Goal: Task Accomplishment & Management: Complete application form

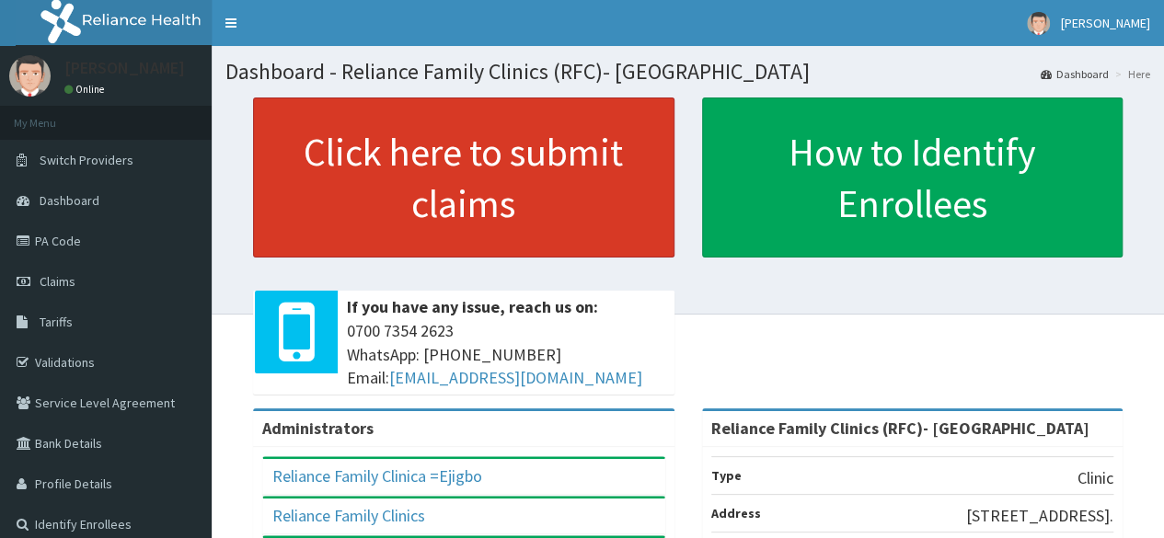
click at [506, 155] on link "Click here to submit claims" at bounding box center [463, 178] width 421 height 160
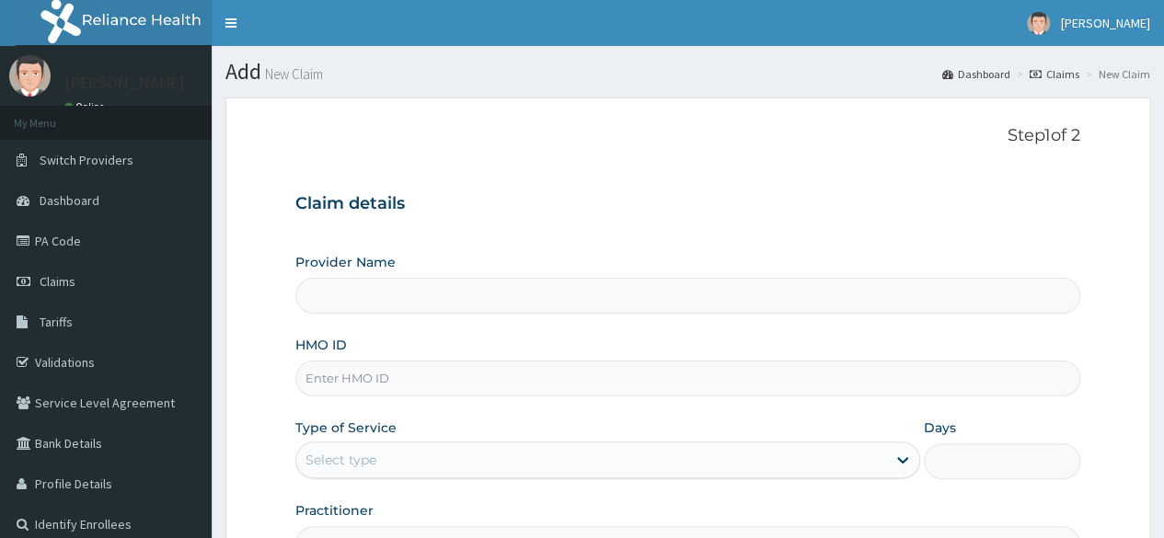
type input "Reliance Family Clinics (RFC)- [GEOGRAPHIC_DATA]"
click at [524, 380] on input "HMO ID" at bounding box center [687, 379] width 785 height 36
paste input "RFC/10135/A"
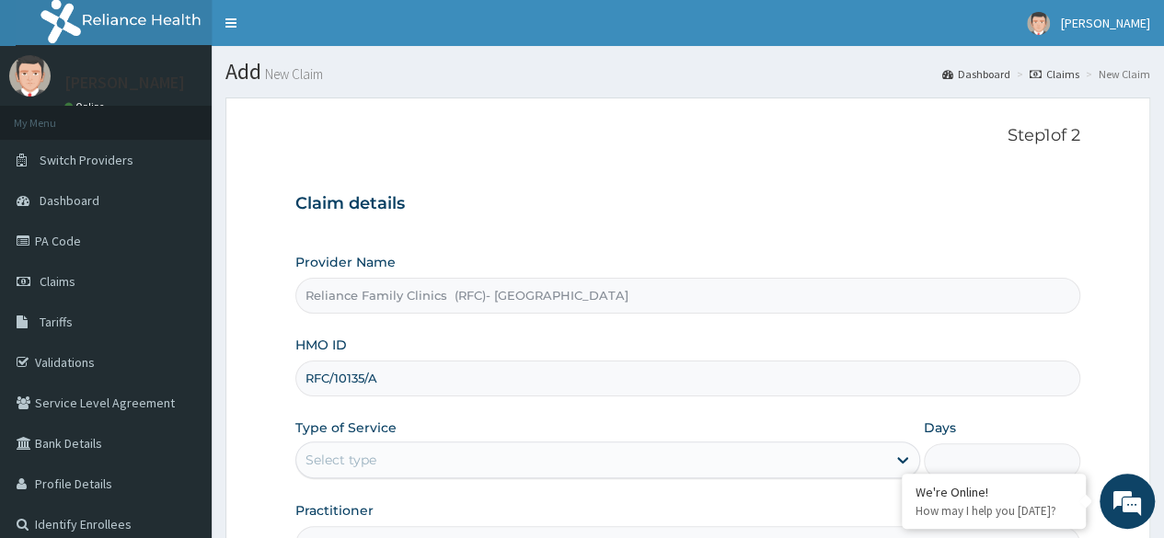
type input "RFC/10135/A"
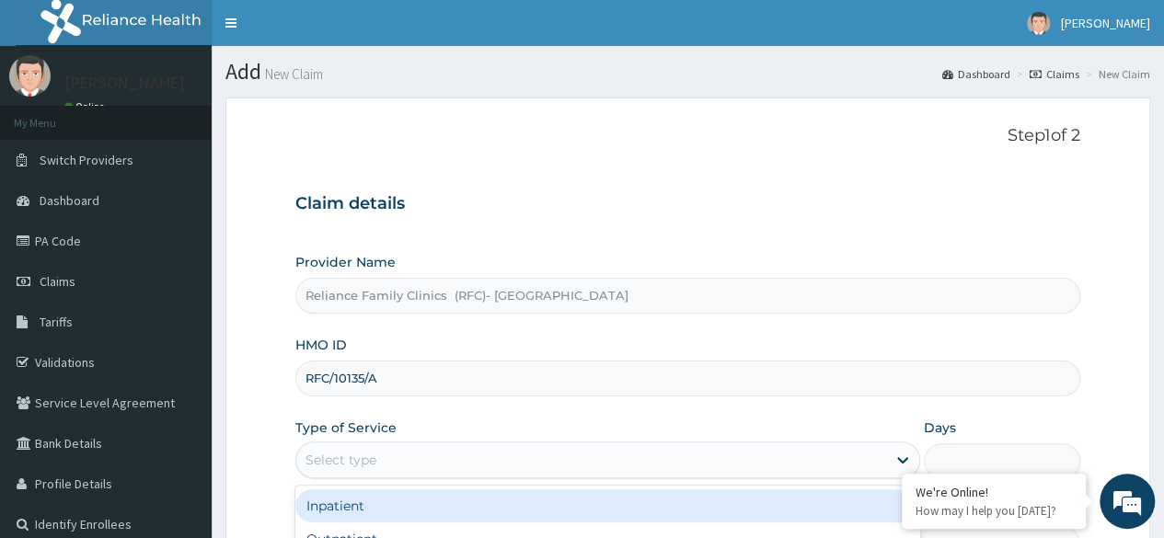
click at [554, 463] on div "Select type" at bounding box center [591, 459] width 590 height 29
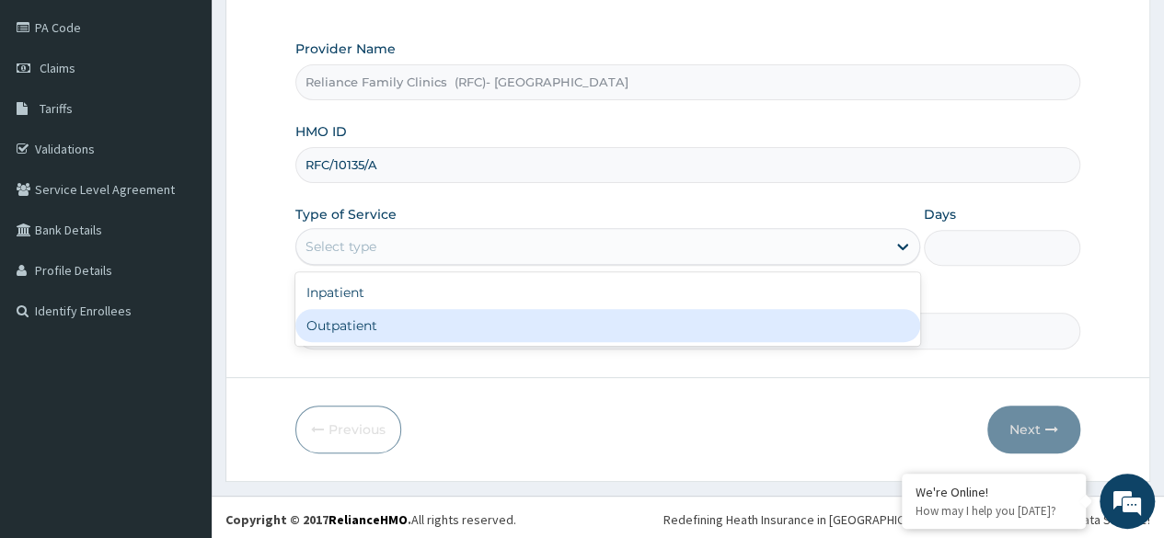
click at [611, 332] on div "Outpatient" at bounding box center [607, 325] width 625 height 33
type input "1"
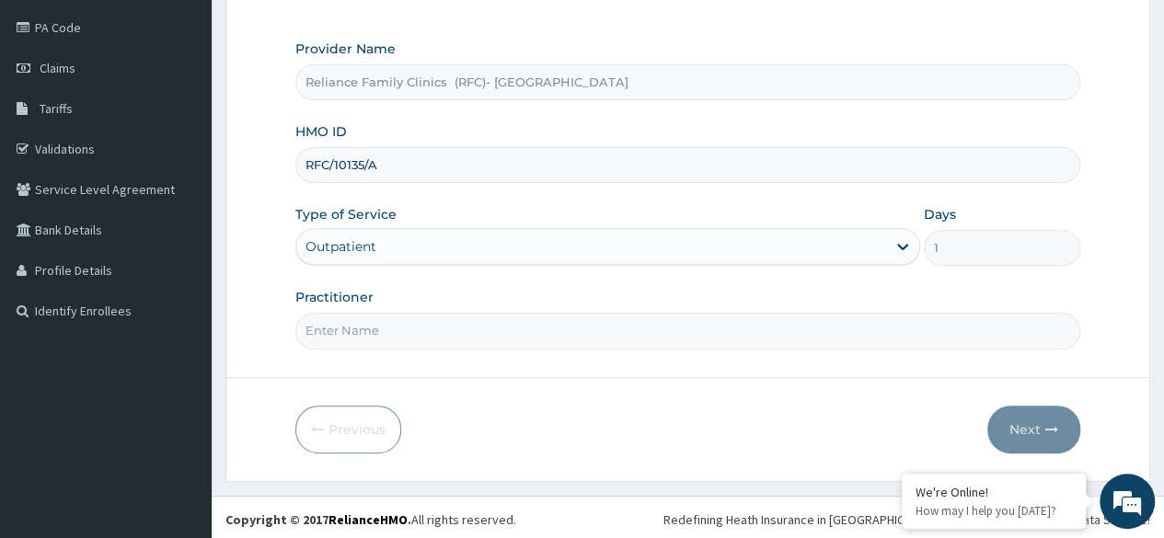
click at [609, 331] on input "Practitioner" at bounding box center [687, 331] width 785 height 36
type input "Dr"
click at [333, 161] on input "RFC/10135/A" at bounding box center [687, 165] width 785 height 36
type input "RFC/10135/A"
click at [419, 328] on input "Dr" at bounding box center [687, 331] width 785 height 36
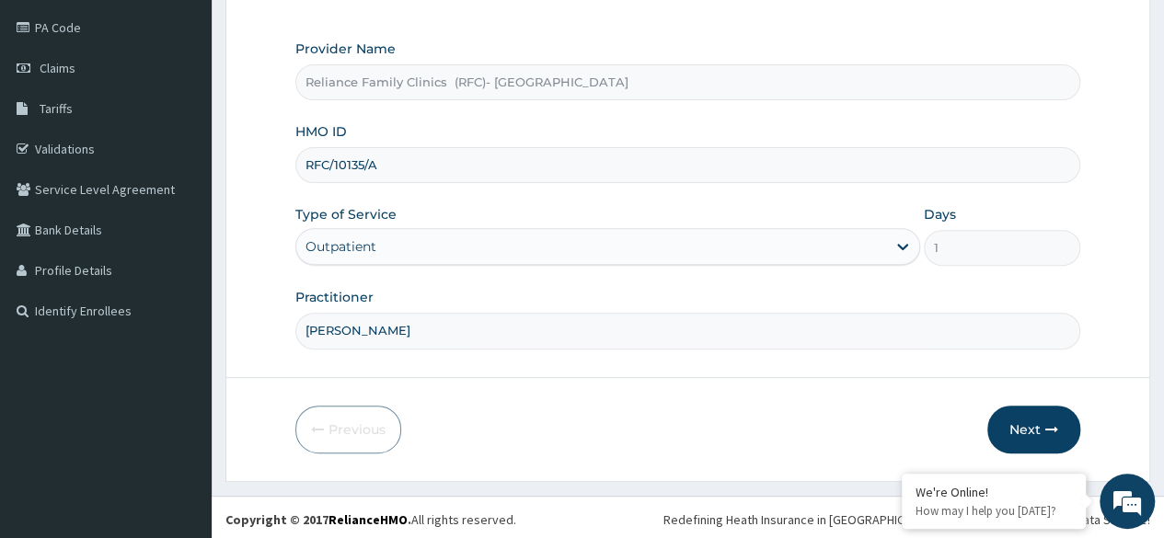
scroll to position [213, 0]
type input "Dr Chimezie"
click at [1012, 437] on button "Next" at bounding box center [1033, 430] width 93 height 48
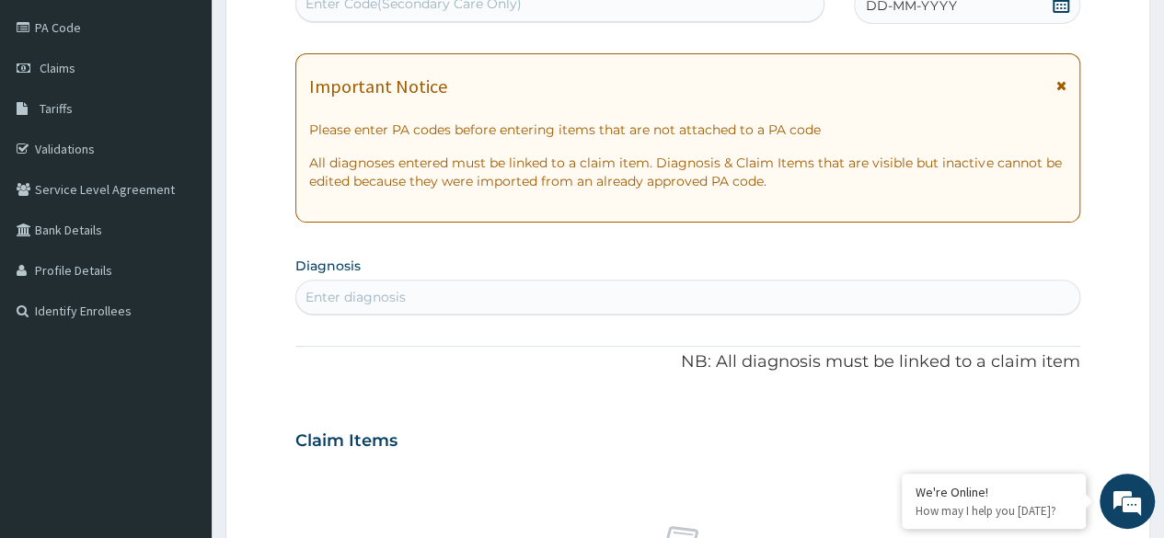
click at [1053, 6] on icon at bounding box center [1060, 3] width 17 height 18
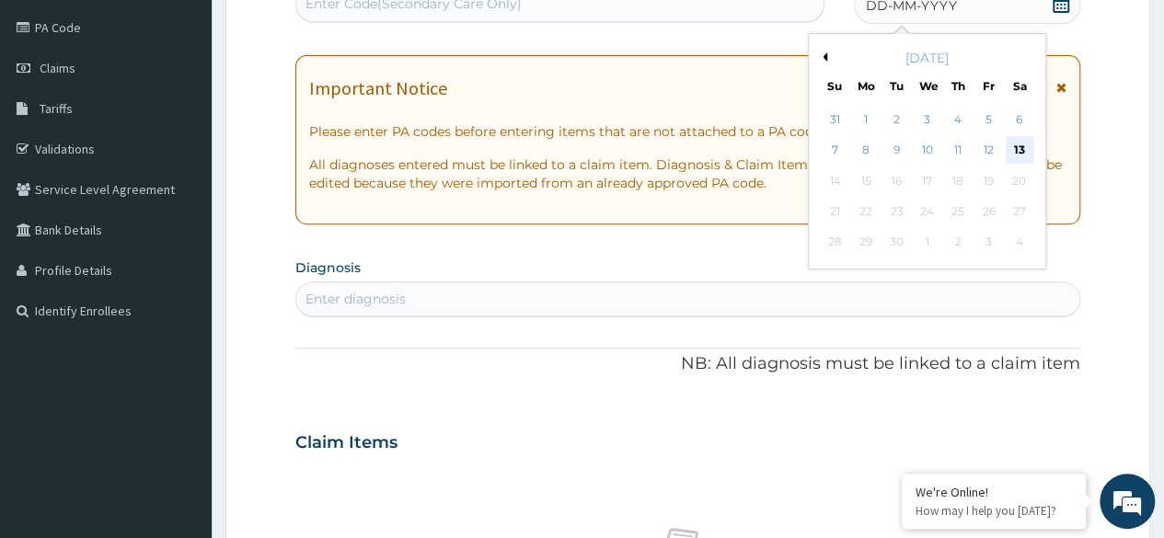
click at [1017, 147] on div "13" at bounding box center [1019, 151] width 28 height 28
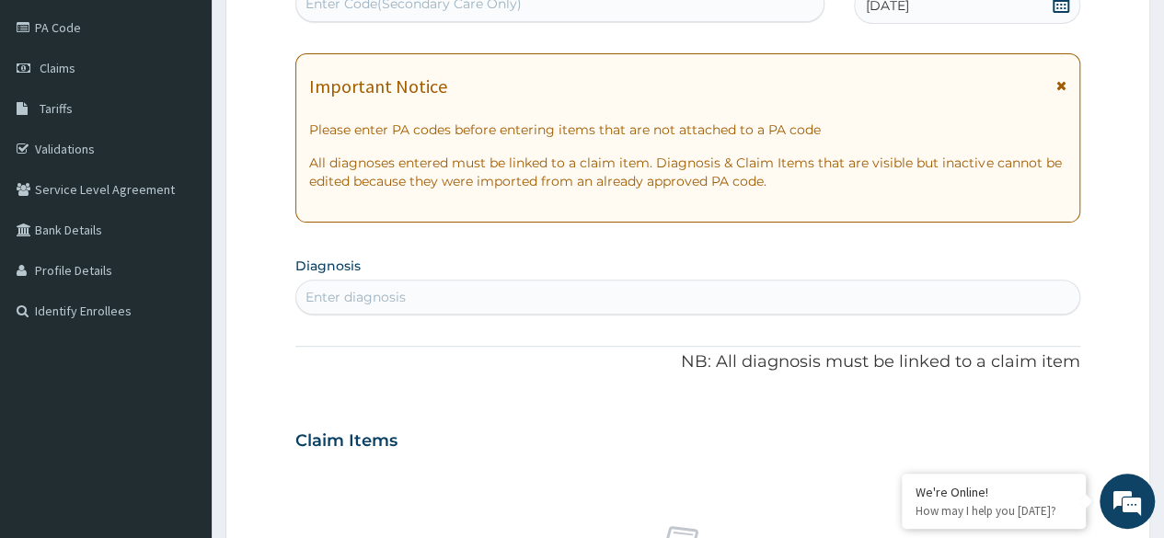
click at [604, 293] on div "Enter diagnosis" at bounding box center [687, 296] width 783 height 29
click at [1065, 9] on icon at bounding box center [1061, 3] width 18 height 18
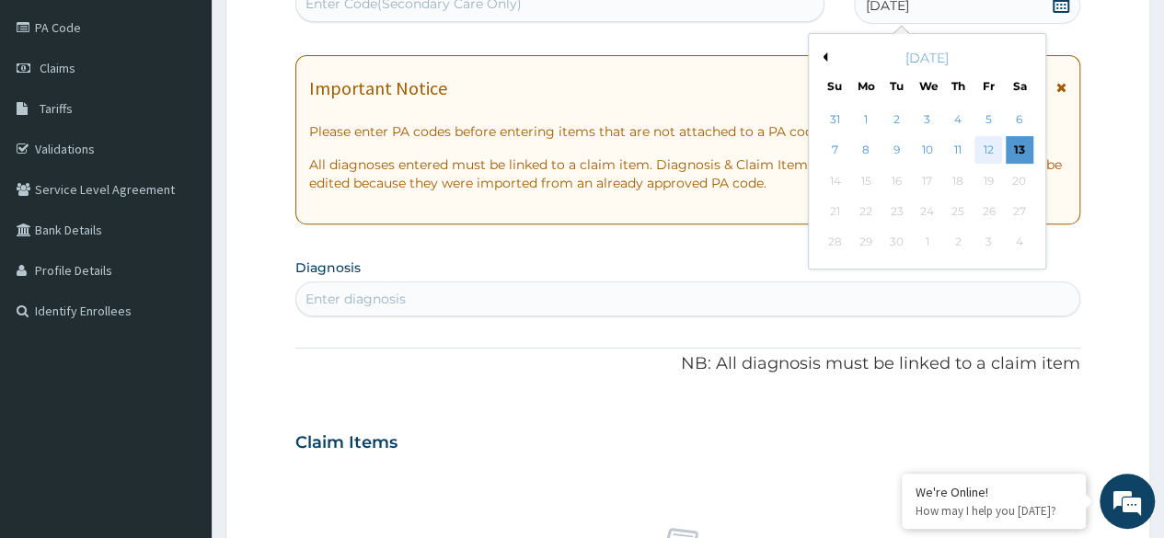
click at [991, 153] on div "12" at bounding box center [988, 151] width 28 height 28
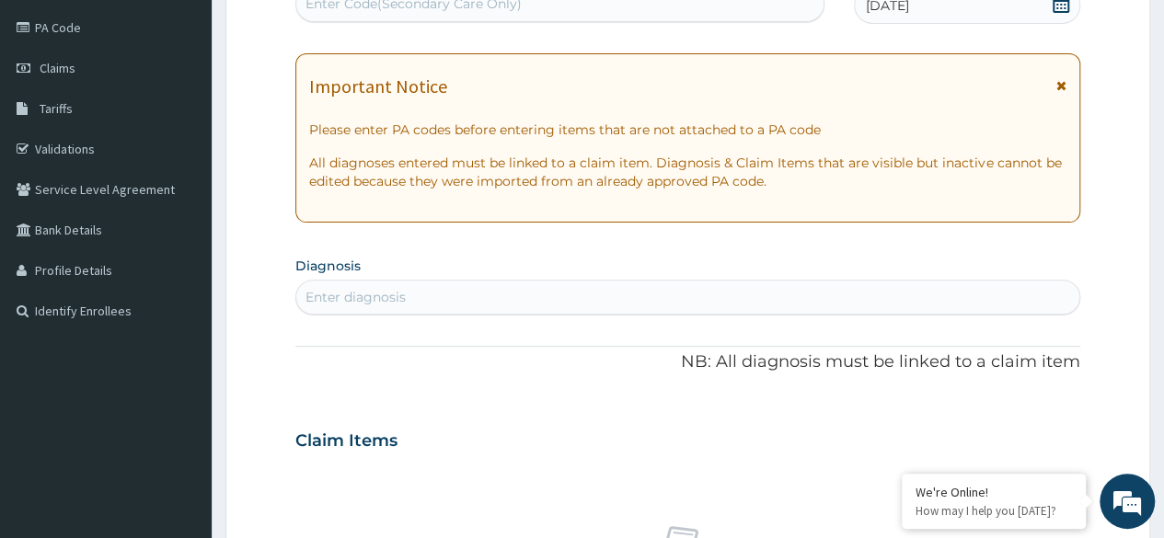
click at [424, 300] on div "Enter diagnosis" at bounding box center [687, 296] width 783 height 29
type input "heart bu"
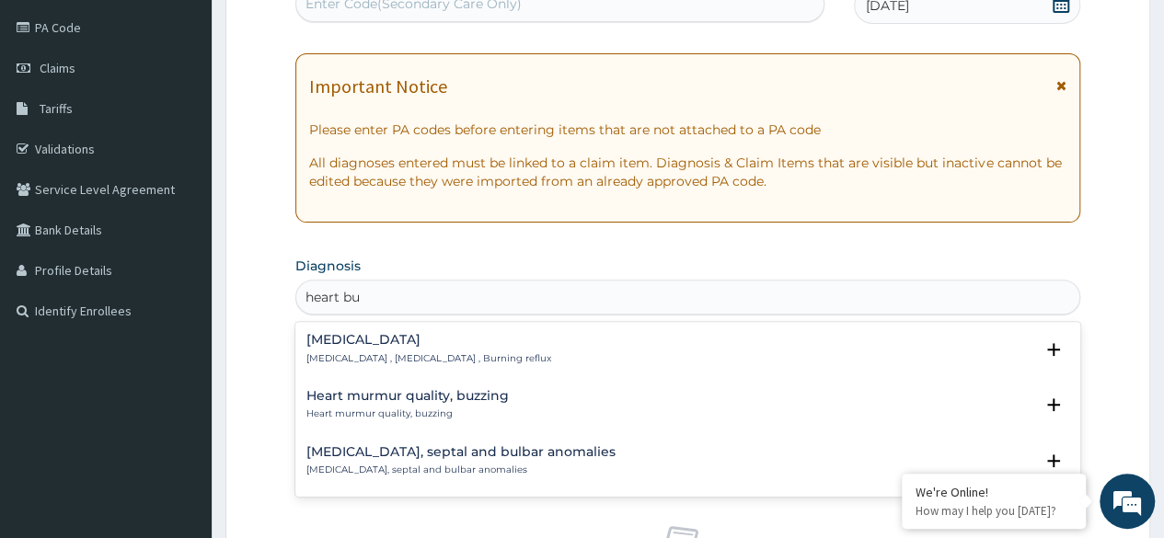
click at [421, 352] on p "Heartburn , Pyrosis , Burning reflux" at bounding box center [428, 358] width 245 height 13
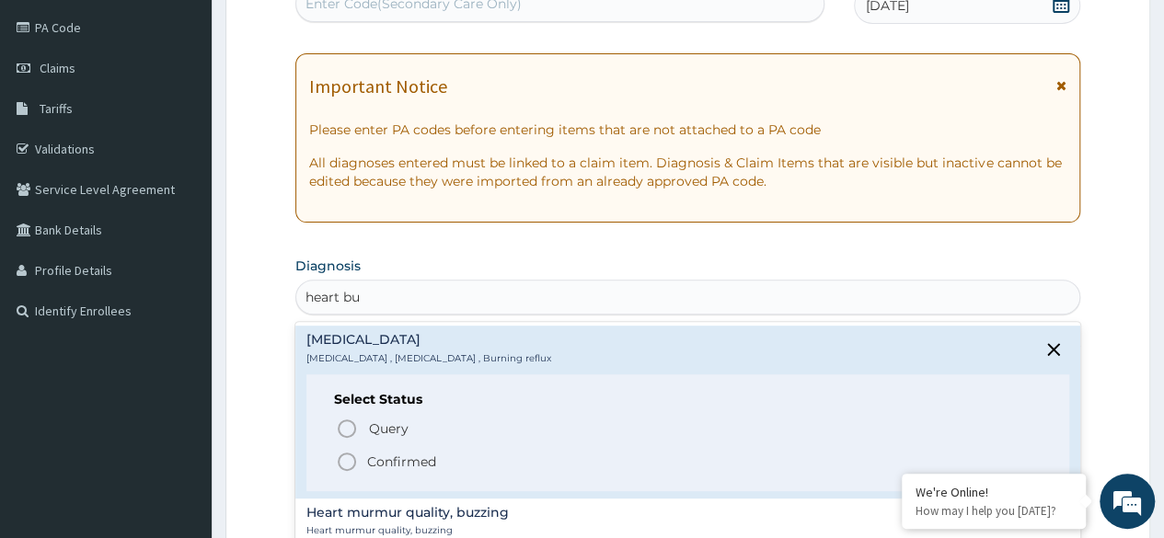
click at [417, 465] on p "Confirmed" at bounding box center [401, 462] width 69 height 18
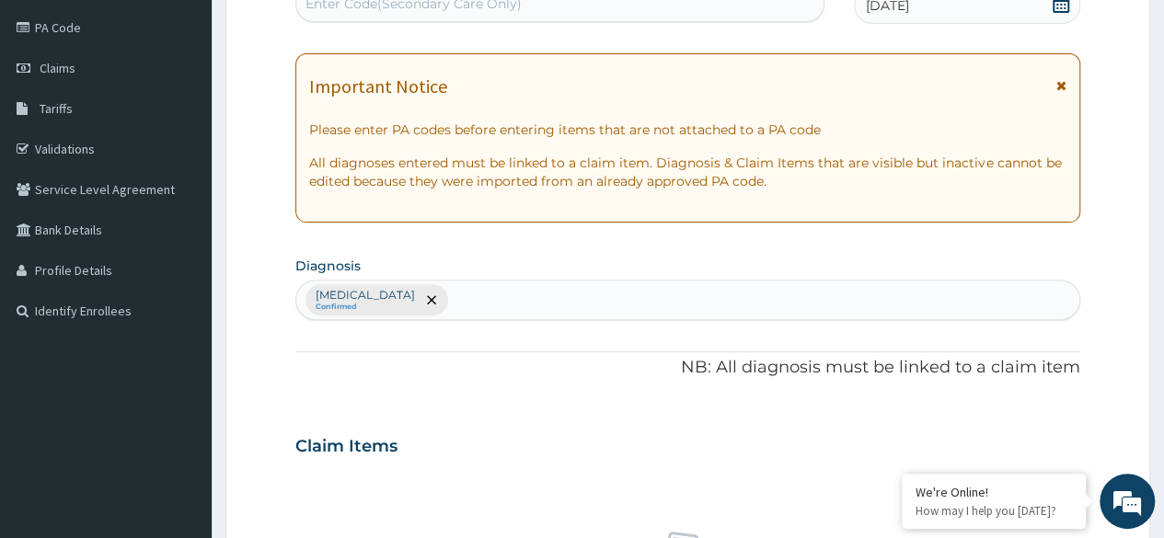
scroll to position [785, 0]
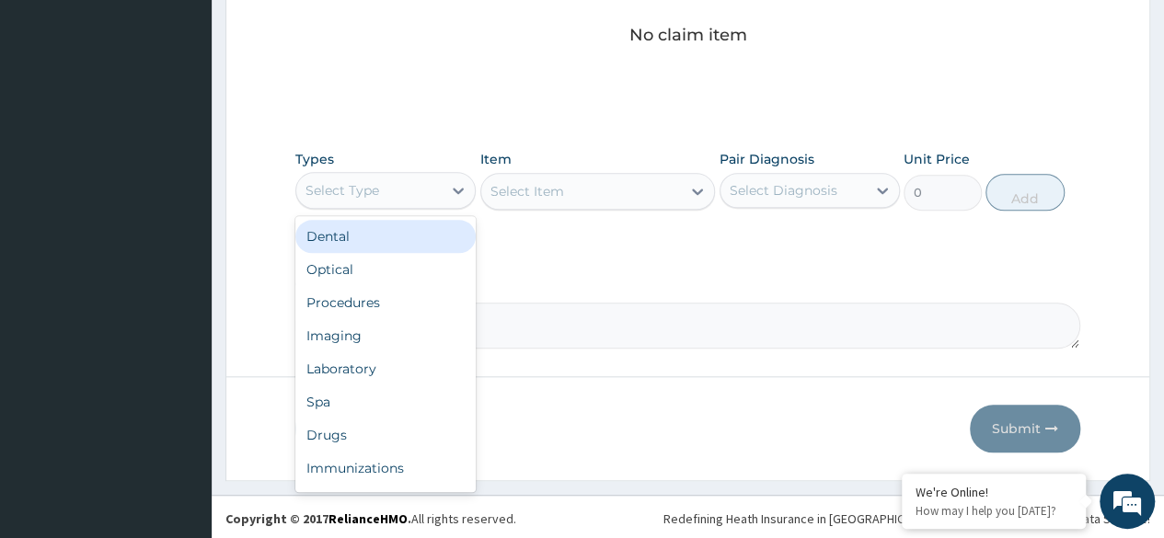
click at [432, 190] on div "Select Type" at bounding box center [368, 190] width 145 height 29
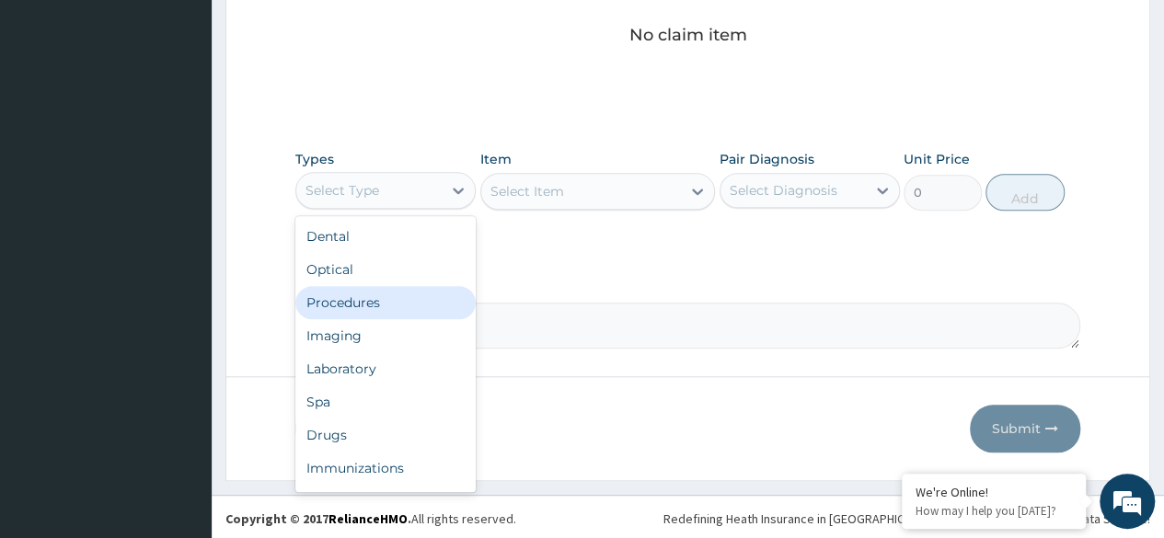
click at [432, 293] on div "Procedures" at bounding box center [385, 302] width 180 height 33
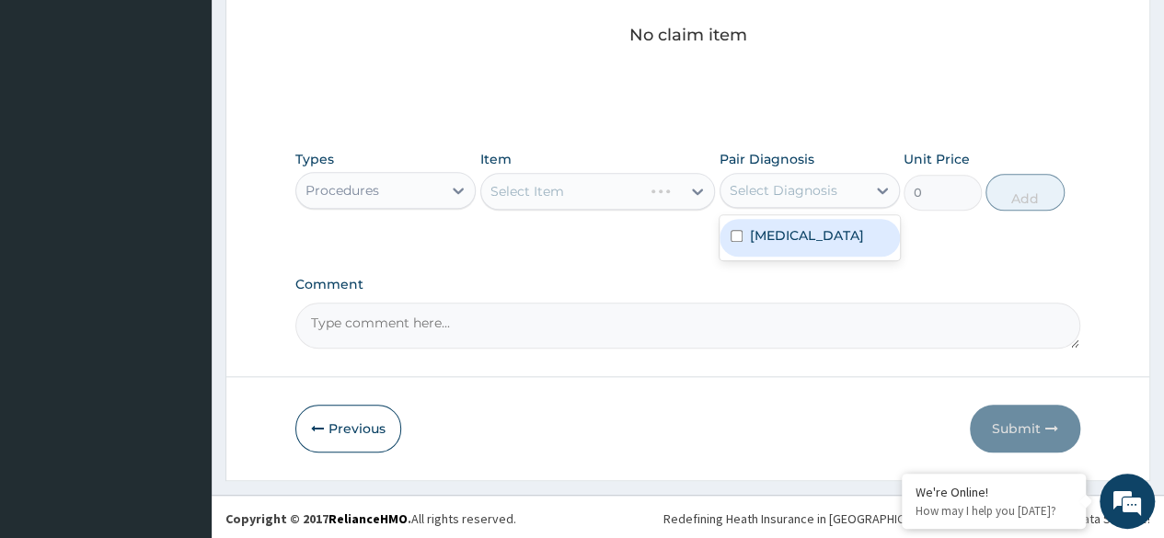
drag, startPoint x: 802, startPoint y: 191, endPoint x: 815, endPoint y: 255, distance: 64.8
click at [815, 208] on div "option Heartburn focused, 1 of 1. 1 result available. Use Up and Down to choose…" at bounding box center [809, 190] width 180 height 35
click at [815, 255] on div "Heartburn" at bounding box center [809, 237] width 180 height 45
click at [800, 243] on div "Heartburn" at bounding box center [809, 238] width 180 height 38
checkbox input "true"
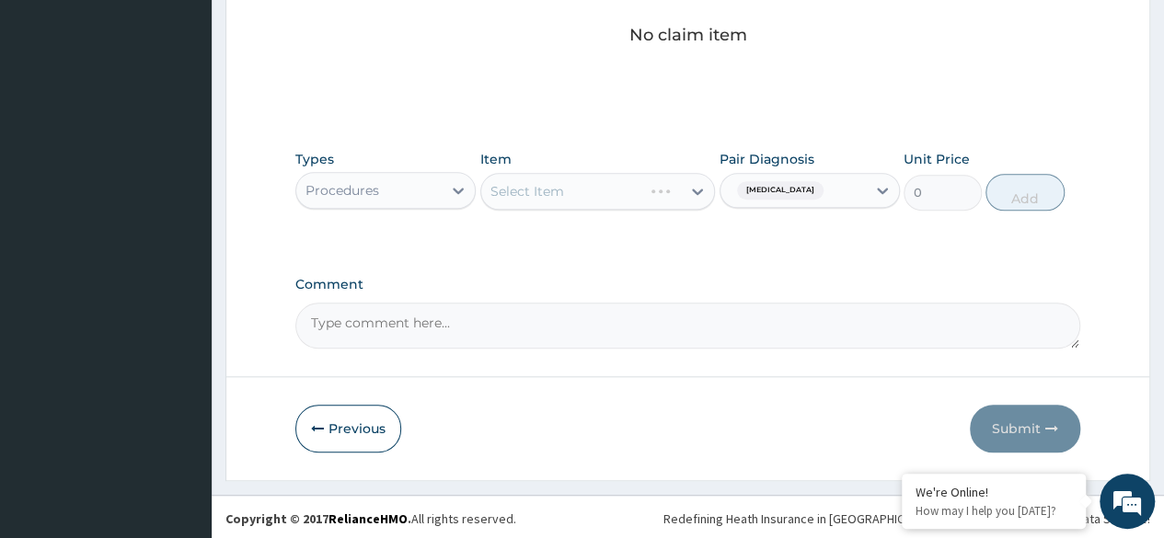
click at [625, 173] on div "Select Item" at bounding box center [598, 191] width 236 height 37
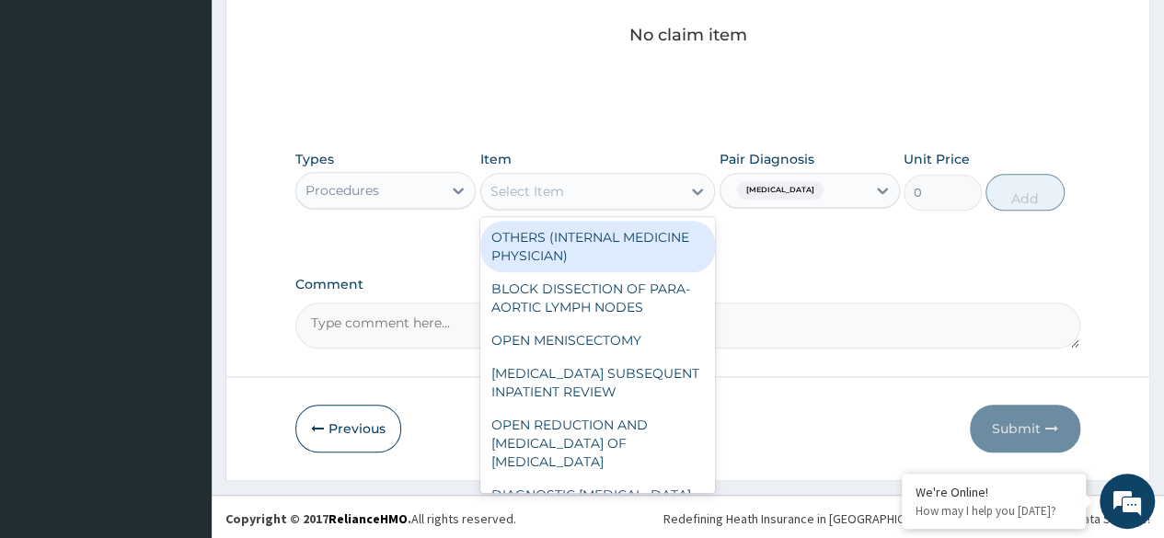
click at [619, 194] on div "Select Item" at bounding box center [581, 191] width 201 height 29
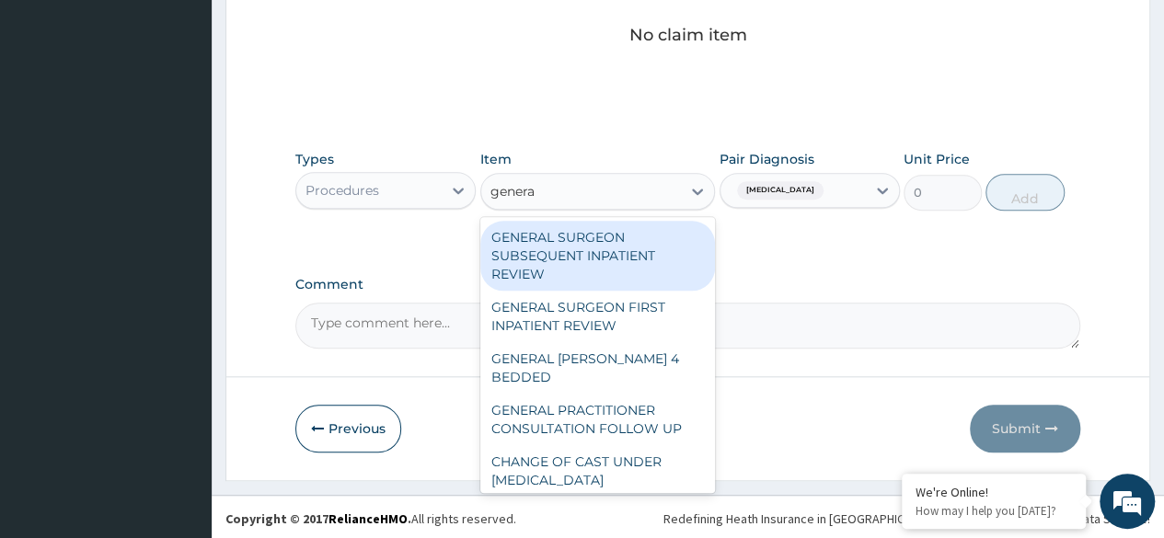
type input "general"
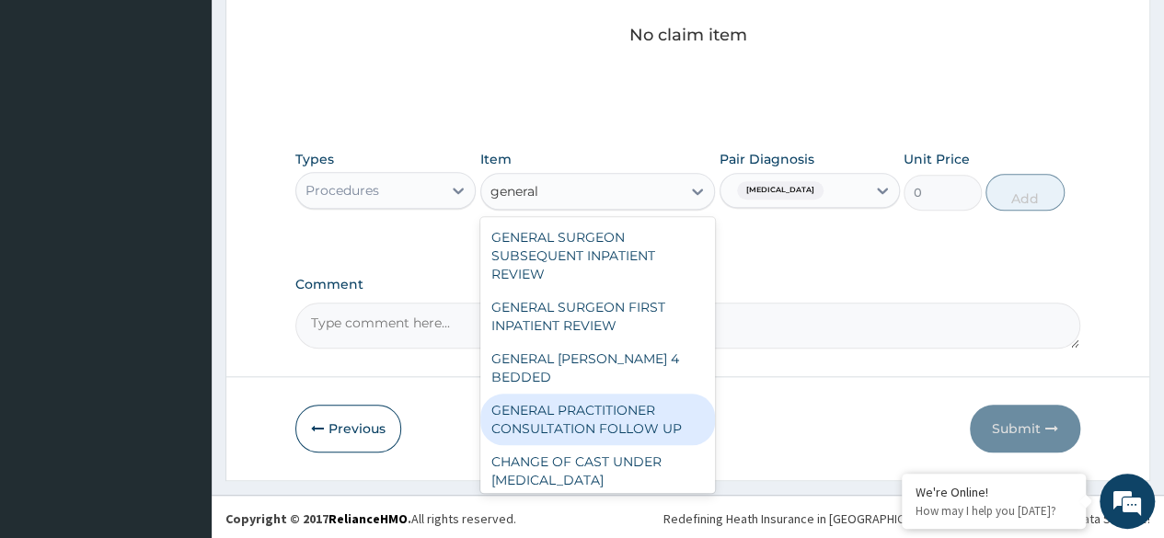
scroll to position [302, 0]
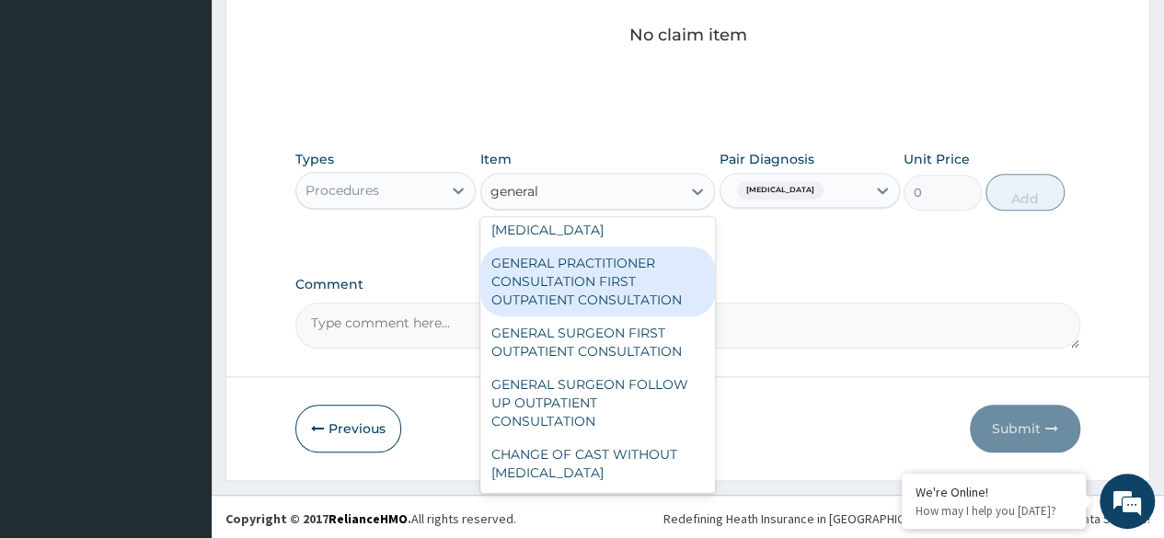
click at [611, 275] on div "GENERAL PRACTITIONER CONSULTATION FIRST OUTPATIENT CONSULTATION" at bounding box center [598, 282] width 236 height 70
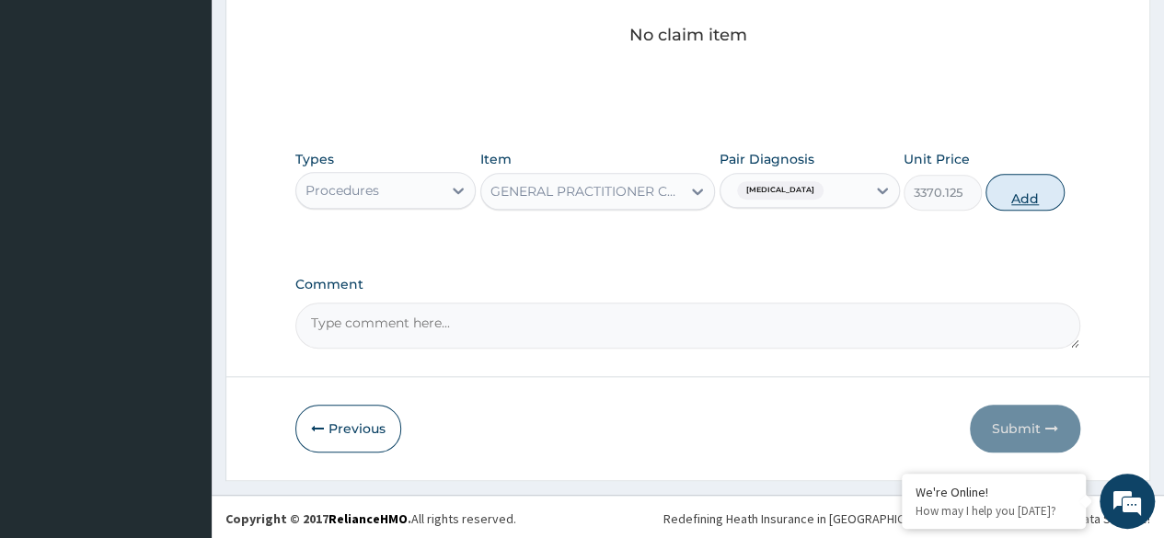
click at [1034, 188] on button "Add" at bounding box center [1024, 192] width 78 height 37
type input "0"
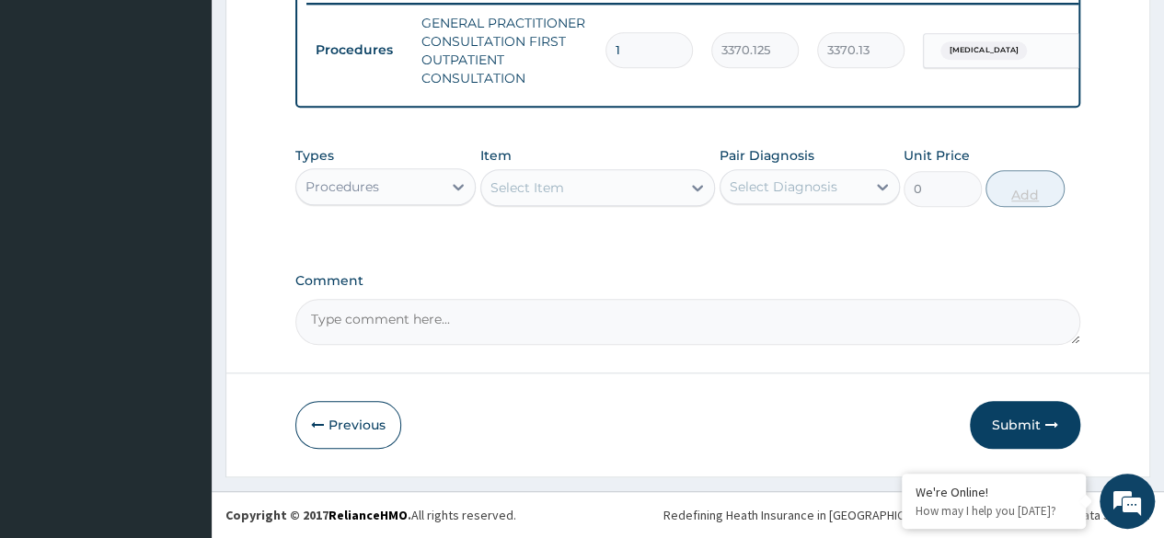
scroll to position [740, 0]
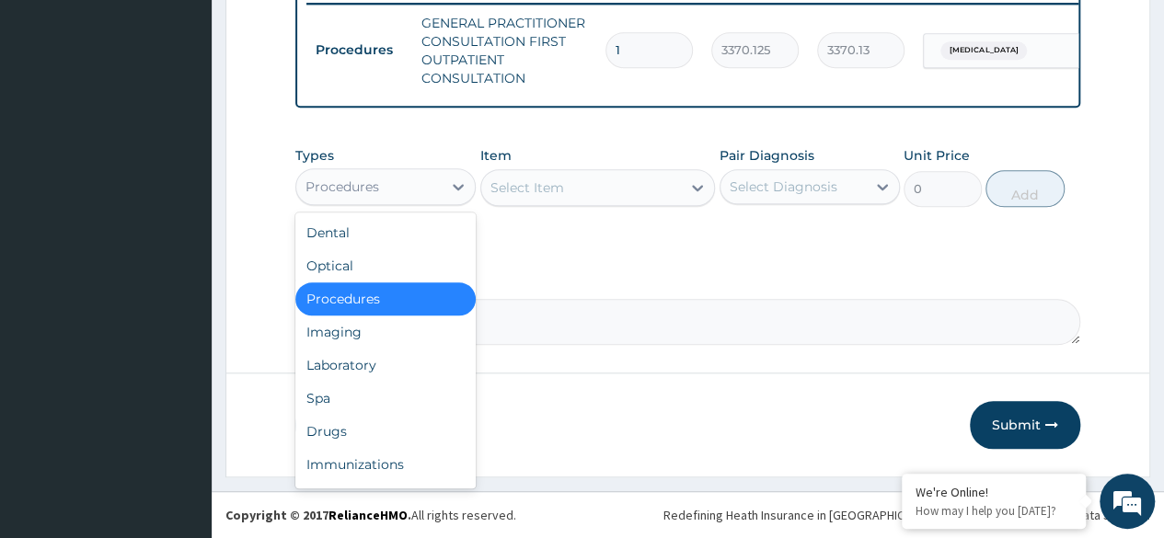
click at [416, 176] on div "Procedures" at bounding box center [368, 186] width 145 height 29
click at [385, 433] on div "Drugs" at bounding box center [385, 431] width 180 height 33
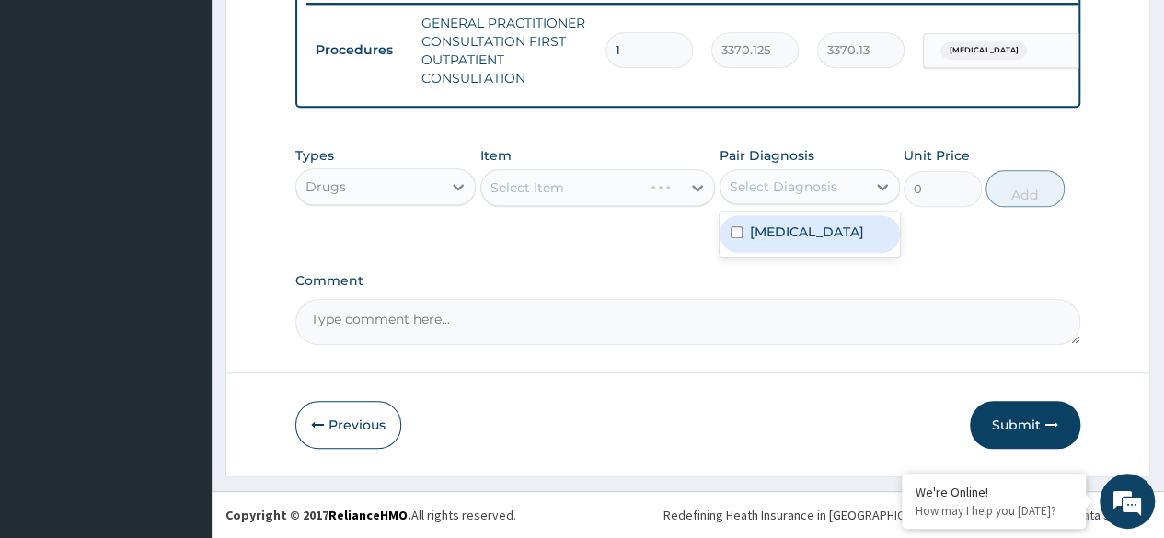
click at [796, 194] on div "Select Diagnosis" at bounding box center [784, 187] width 108 height 18
click at [821, 237] on div "Heartburn" at bounding box center [809, 234] width 180 height 38
checkbox input "true"
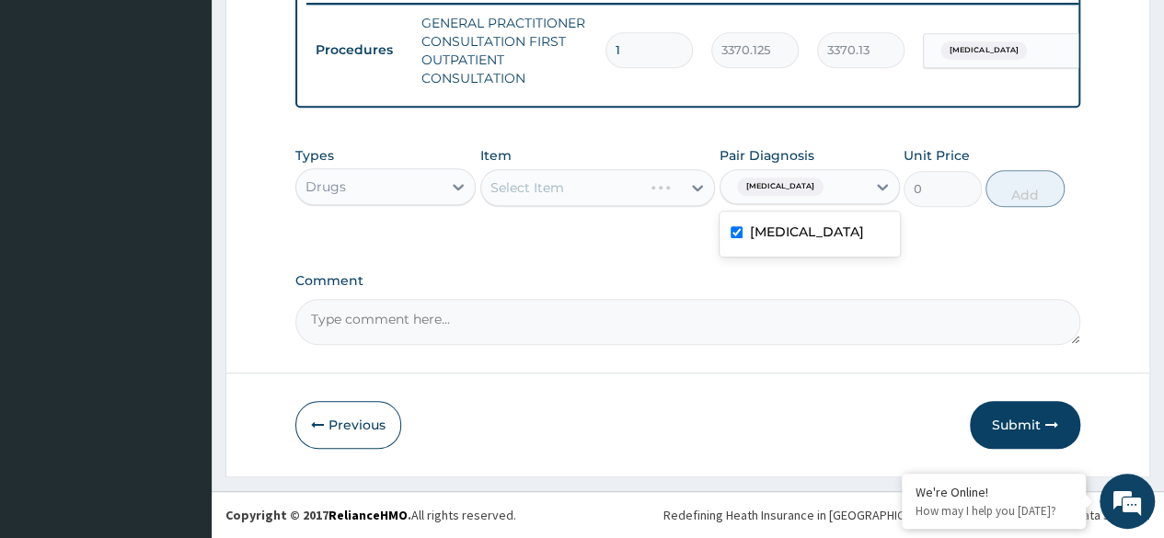
click at [629, 200] on div "Select Item" at bounding box center [598, 187] width 236 height 37
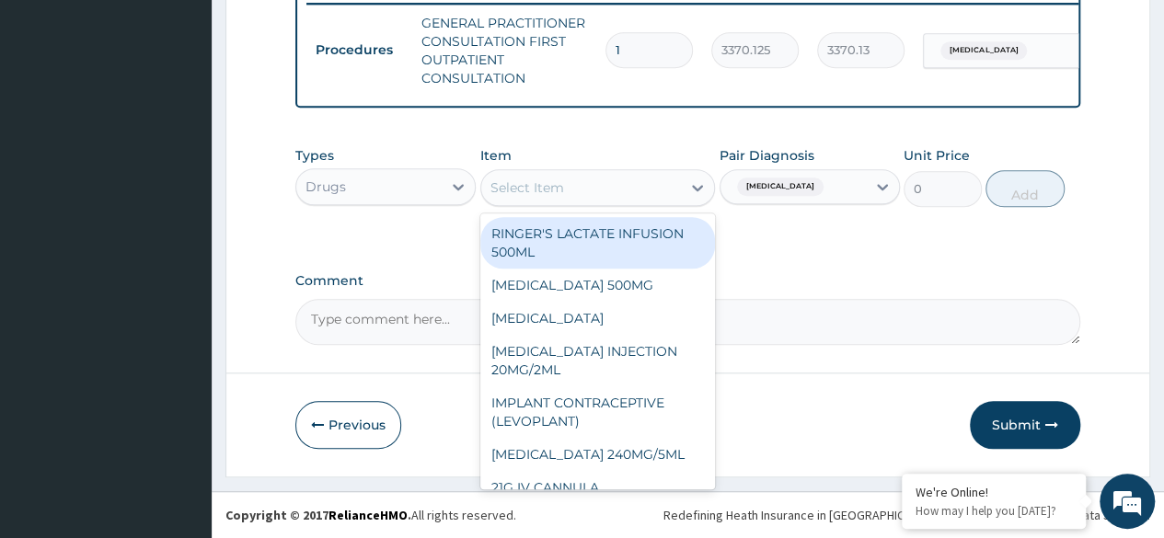
click at [629, 200] on div "Select Item" at bounding box center [581, 187] width 201 height 29
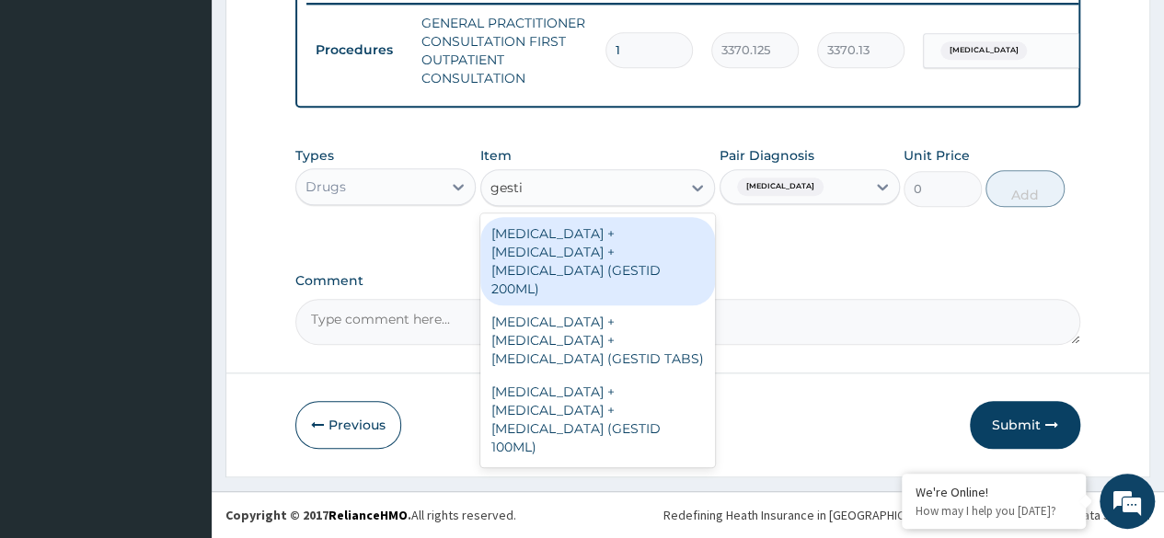
type input "gestid"
click at [624, 273] on div "ALUMINUM HYDROXIDE + MAGNESIUM HYDROXIDE + SIMETHICONE (GESTID 200ML)" at bounding box center [598, 261] width 236 height 88
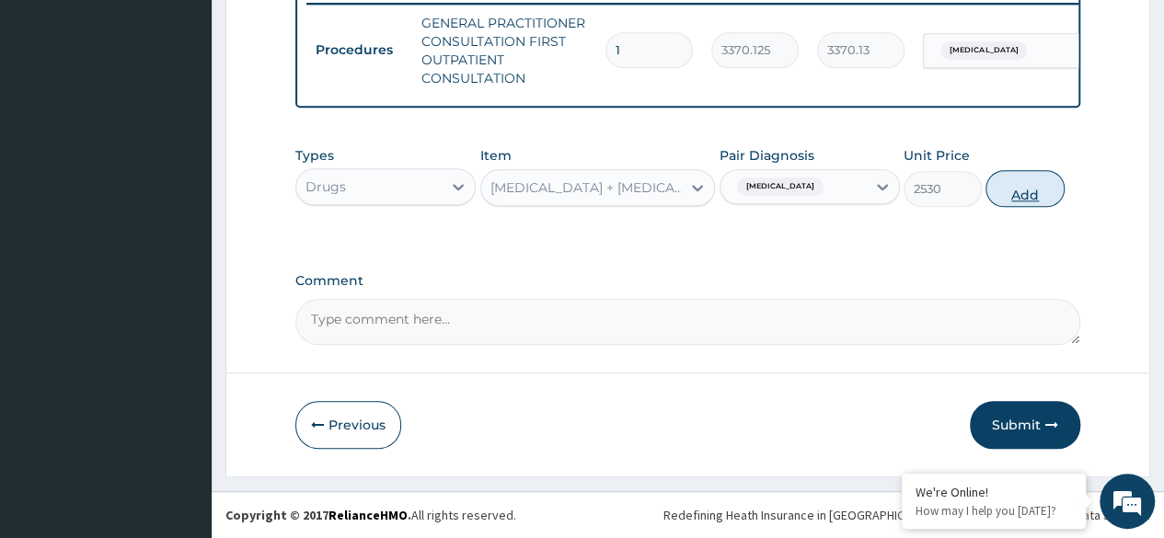
click at [1023, 201] on button "Add" at bounding box center [1024, 188] width 78 height 37
type input "0"
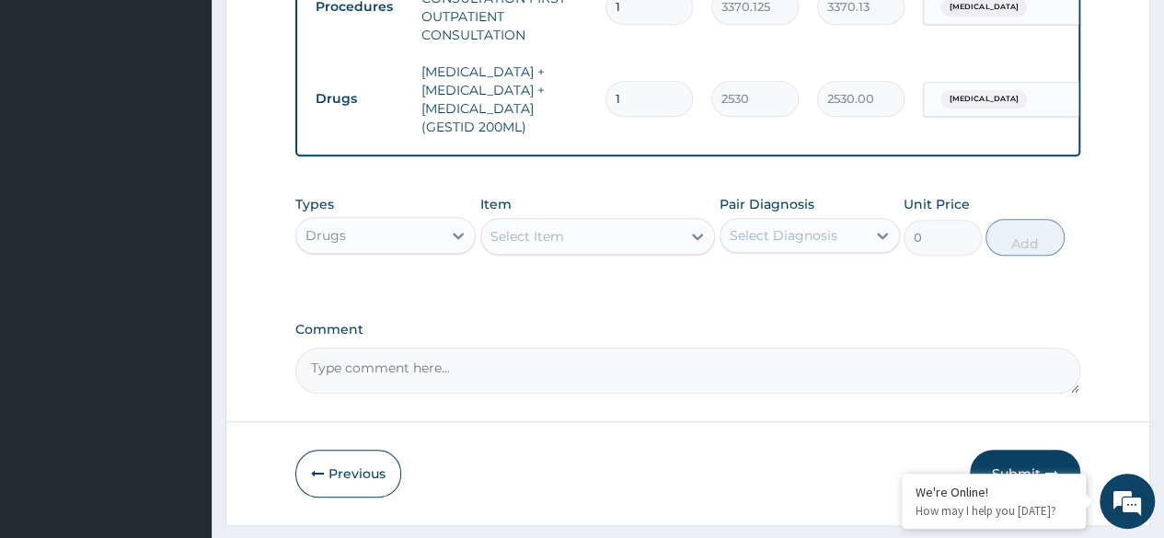
scroll to position [850, 0]
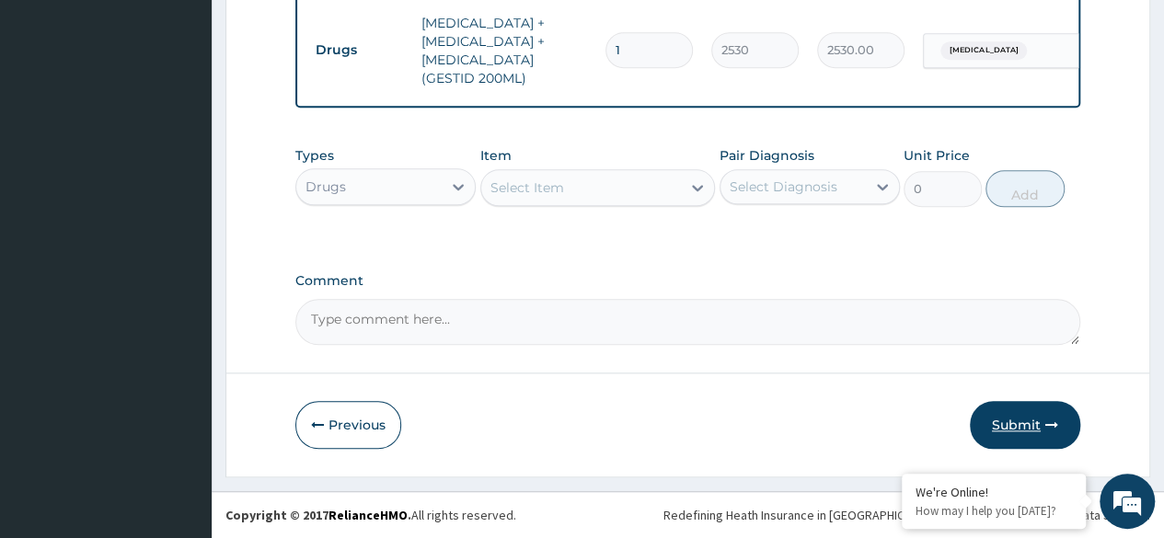
click at [1030, 431] on button "Submit" at bounding box center [1025, 425] width 110 height 48
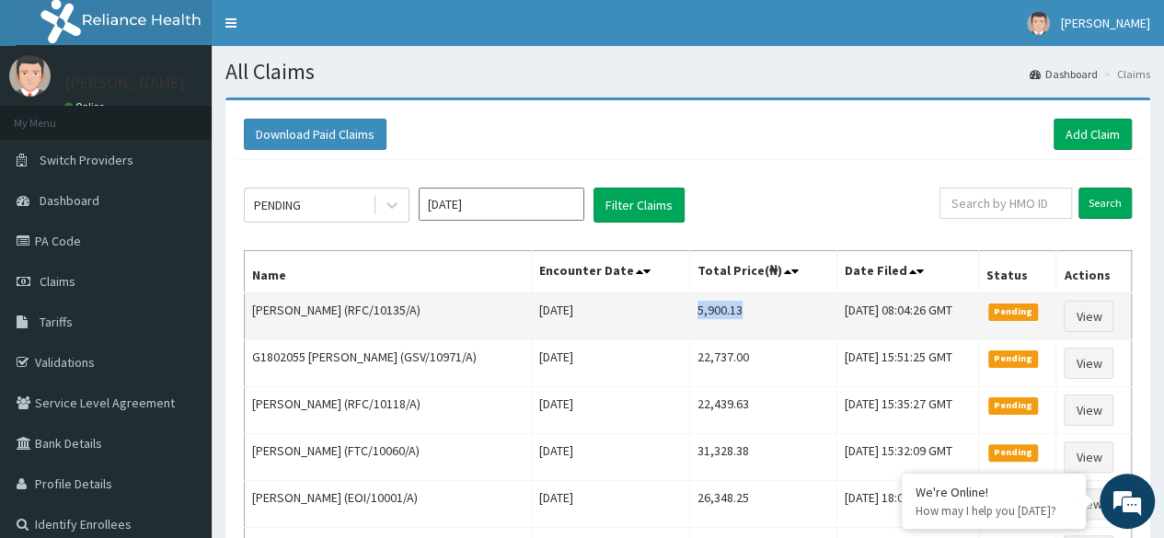
drag, startPoint x: 681, startPoint y: 308, endPoint x: 754, endPoint y: 306, distance: 73.6
click at [754, 306] on td "5,900.13" at bounding box center [762, 317] width 147 height 48
copy td "5,900.13"
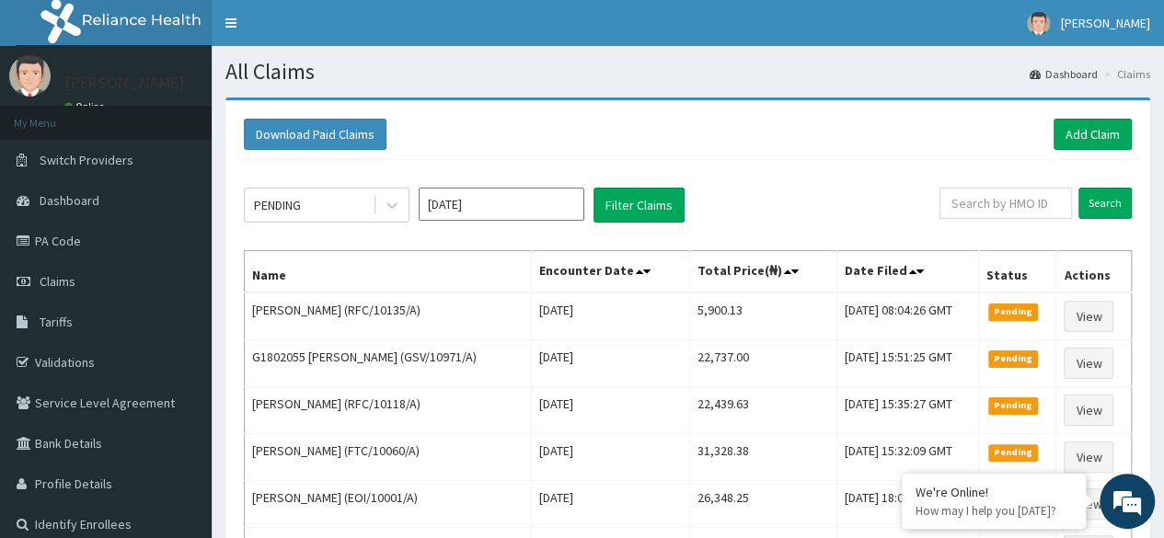
click at [785, 205] on div "PENDING Sep 2025 Filter Claims" at bounding box center [591, 205] width 695 height 35
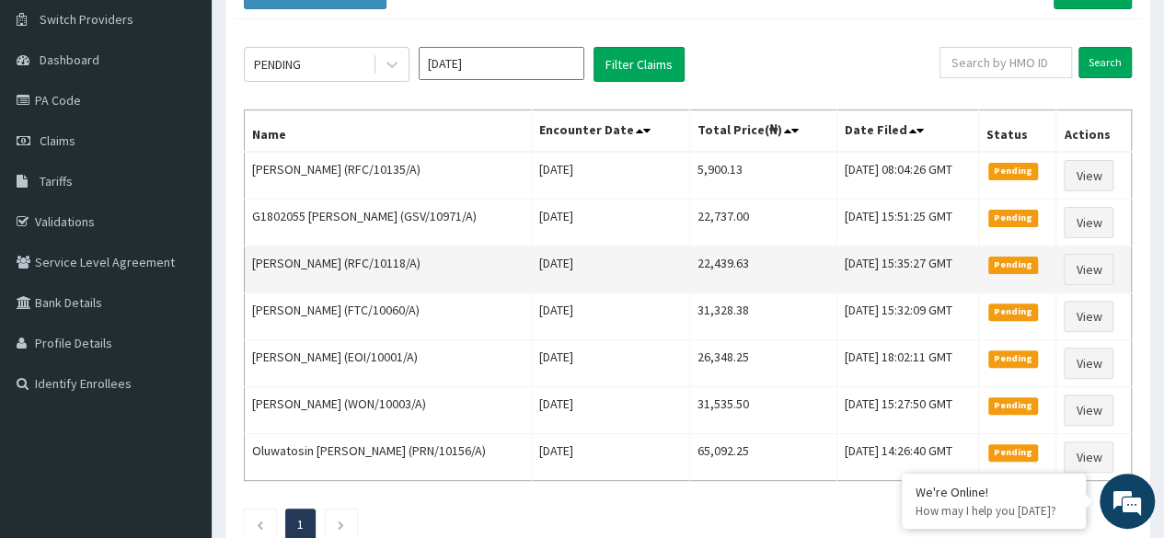
scroll to position [140, 0]
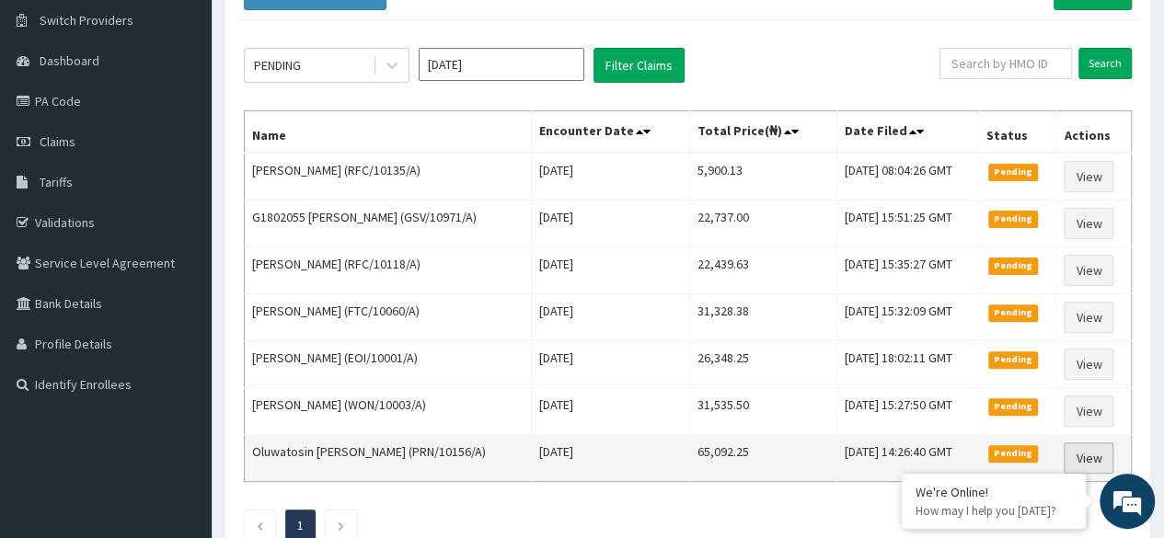
click at [1086, 446] on link "View" at bounding box center [1088, 457] width 50 height 31
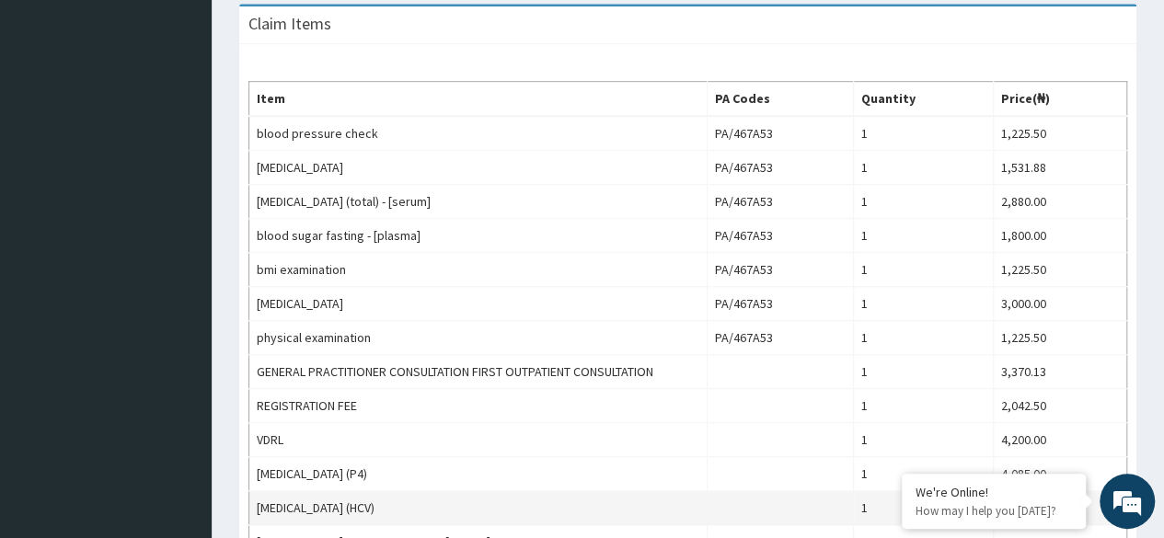
scroll to position [496, 0]
